Goal: Transaction & Acquisition: Obtain resource

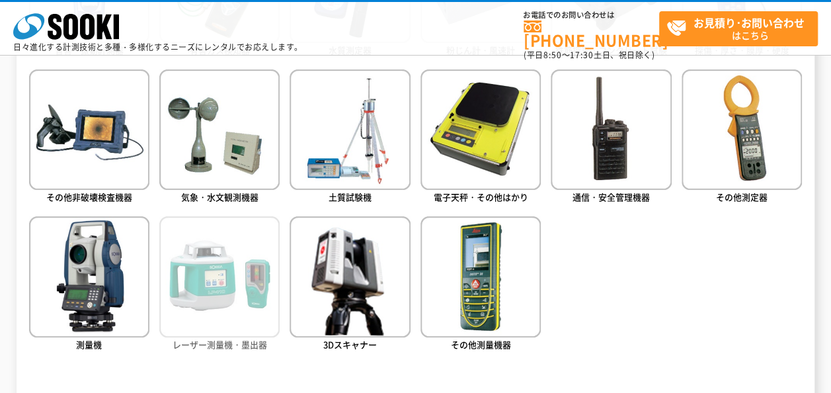
scroll to position [529, 0]
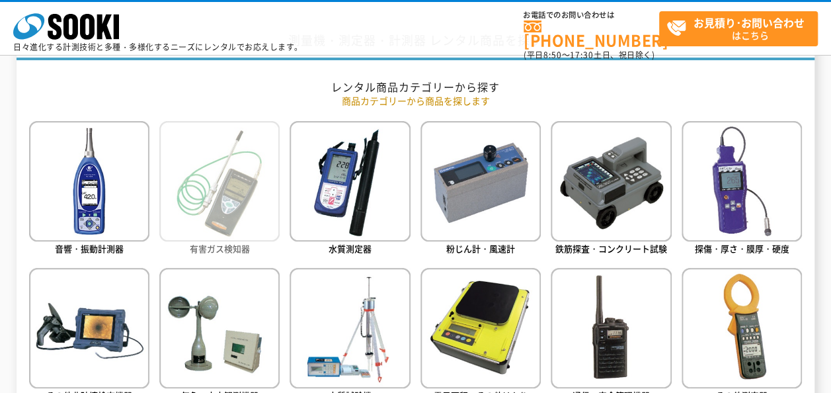
click at [261, 226] on img at bounding box center [219, 181] width 120 height 120
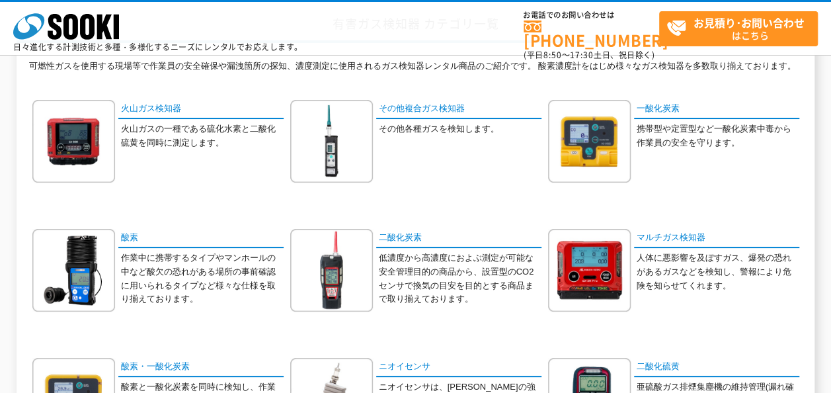
scroll to position [198, 0]
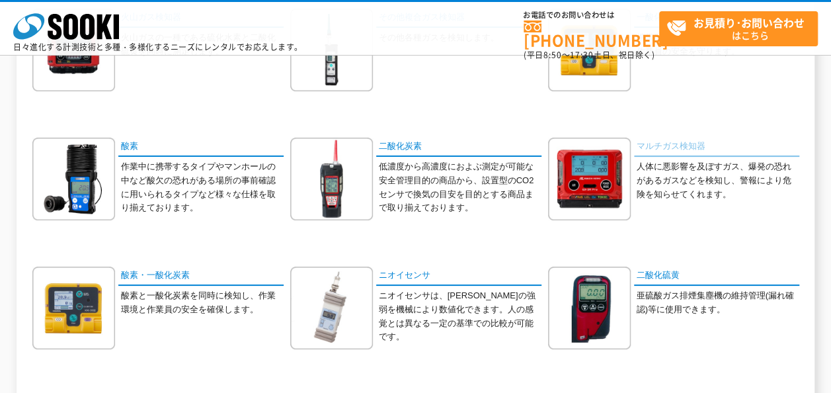
click at [678, 146] on link "マルチガス検知器" at bounding box center [716, 146] width 165 height 19
click at [666, 144] on link "マルチガス検知器" at bounding box center [716, 146] width 165 height 19
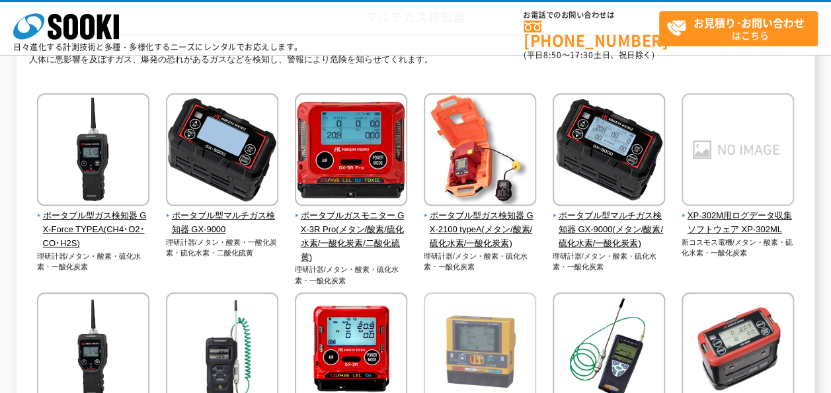
scroll to position [93, 0]
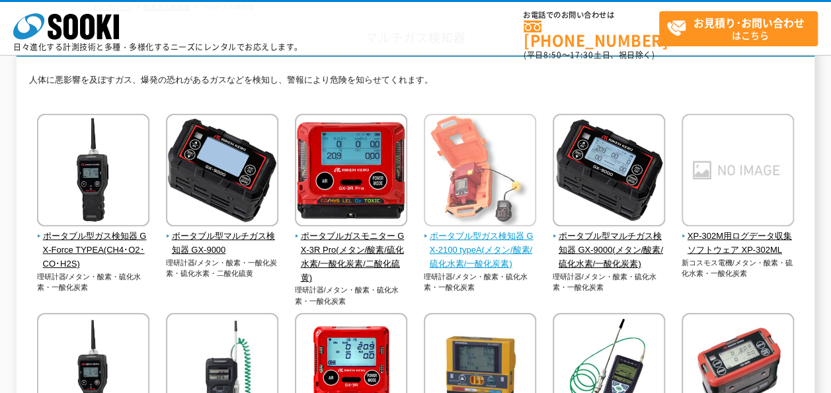
click at [485, 245] on span "ポータブル型ガス検知器 GX-2100 typeA(メタン/酸素/硫化水素/一酸化炭素)" at bounding box center [480, 249] width 113 height 41
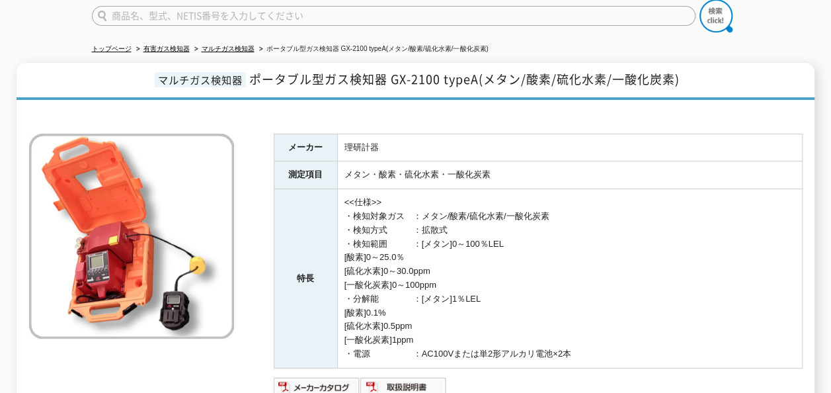
scroll to position [198, 0]
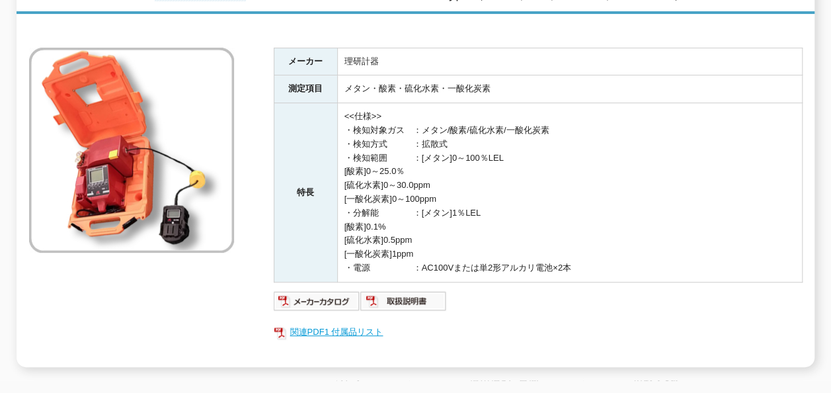
click at [337, 323] on link "関連PDF1 付属品リスト" at bounding box center [538, 331] width 529 height 17
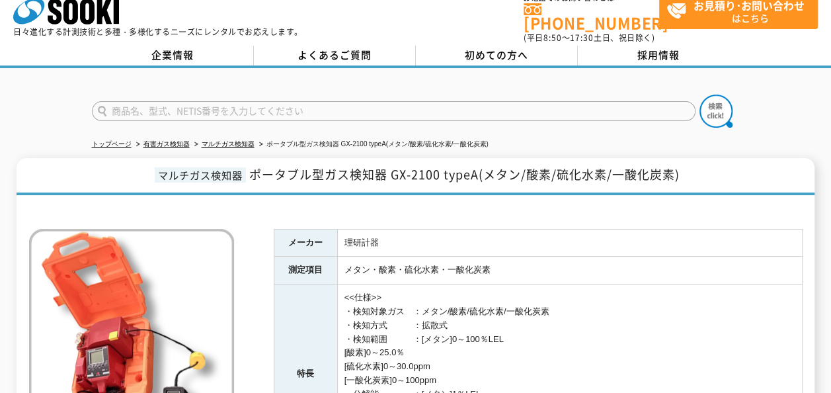
scroll to position [0, 0]
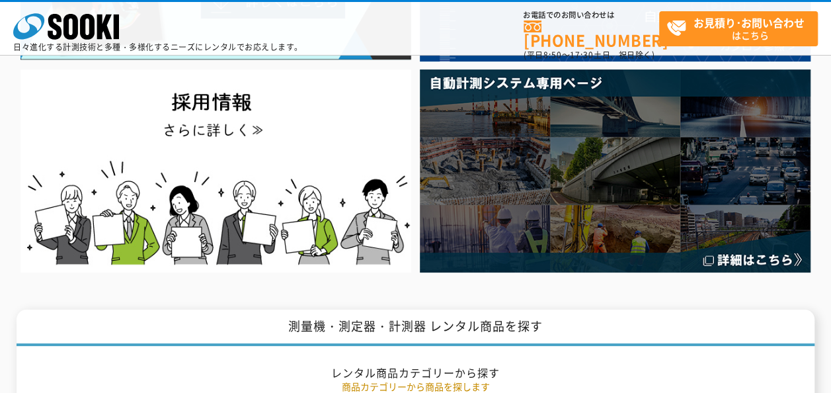
scroll to position [264, 0]
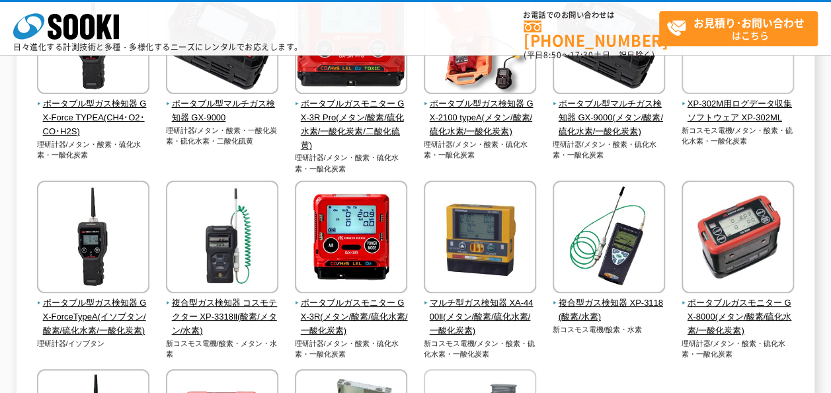
scroll to position [159, 0]
